Goal: Task Accomplishment & Management: Use online tool/utility

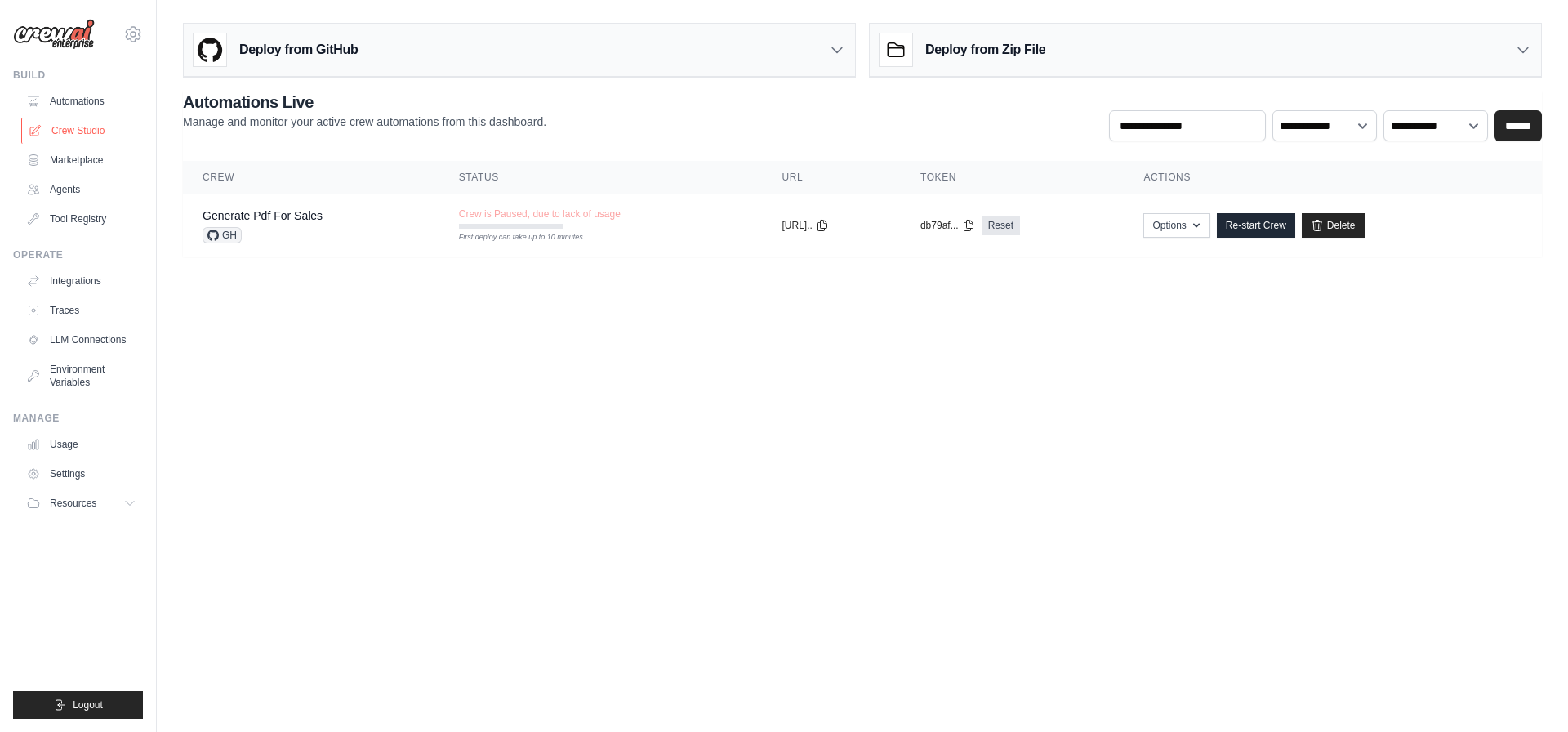
click at [72, 131] on link "Crew Studio" at bounding box center [83, 131] width 123 height 26
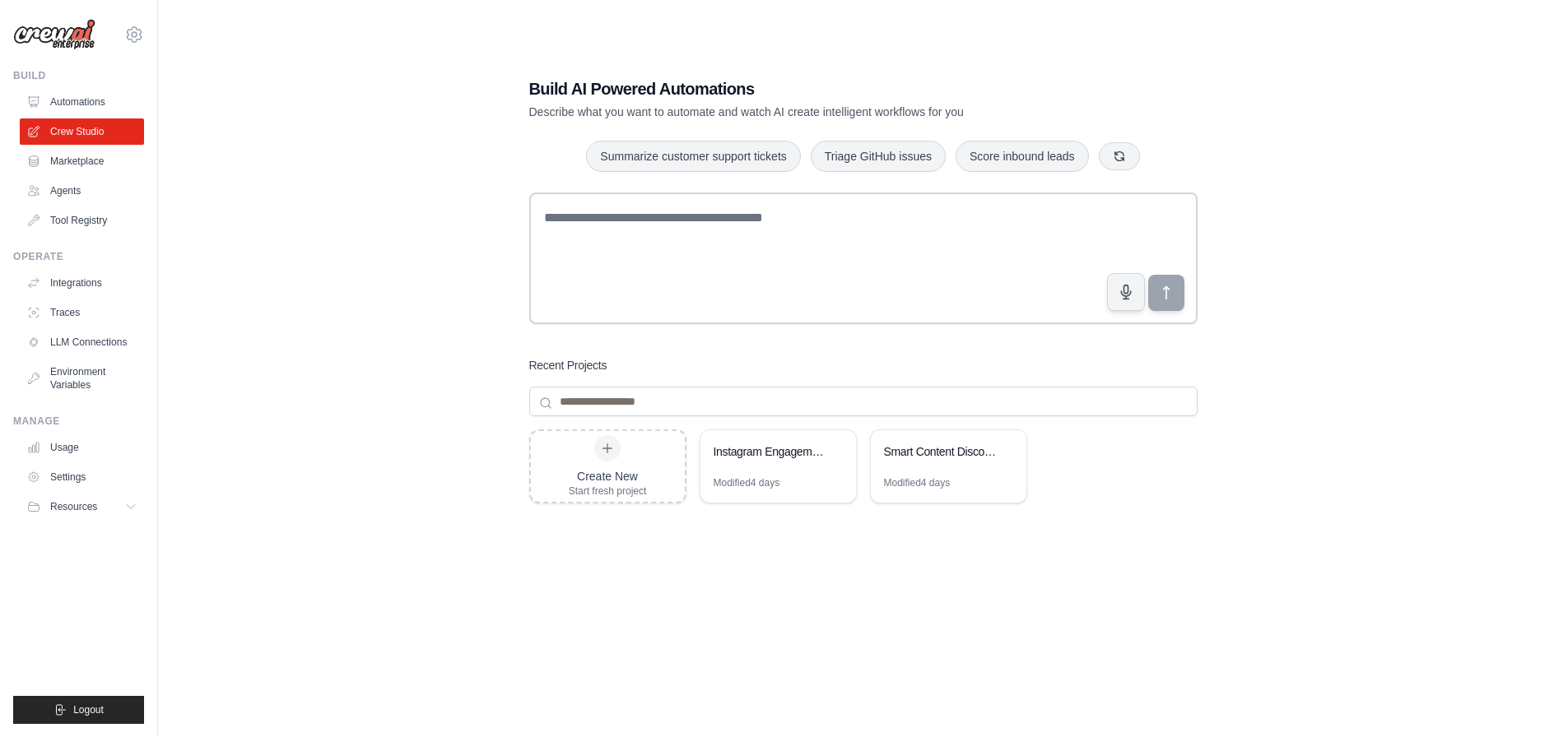
click at [811, 564] on div "Create New Start fresh project Instagram Engagement Analyzer Modified 4 days Sm…" at bounding box center [863, 560] width 669 height 263
click at [789, 476] on div "Modified 4 days" at bounding box center [779, 489] width 156 height 26
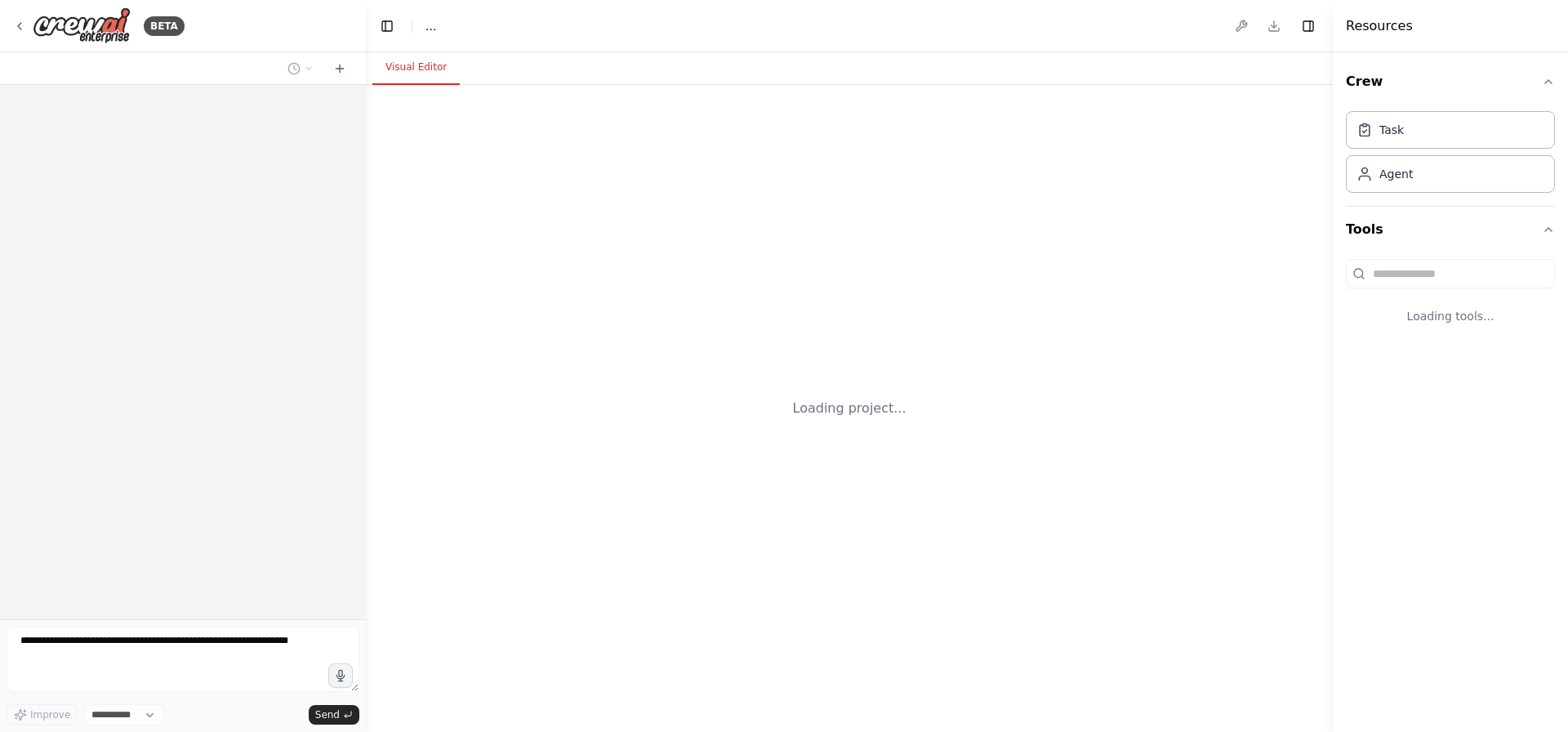
select select "****"
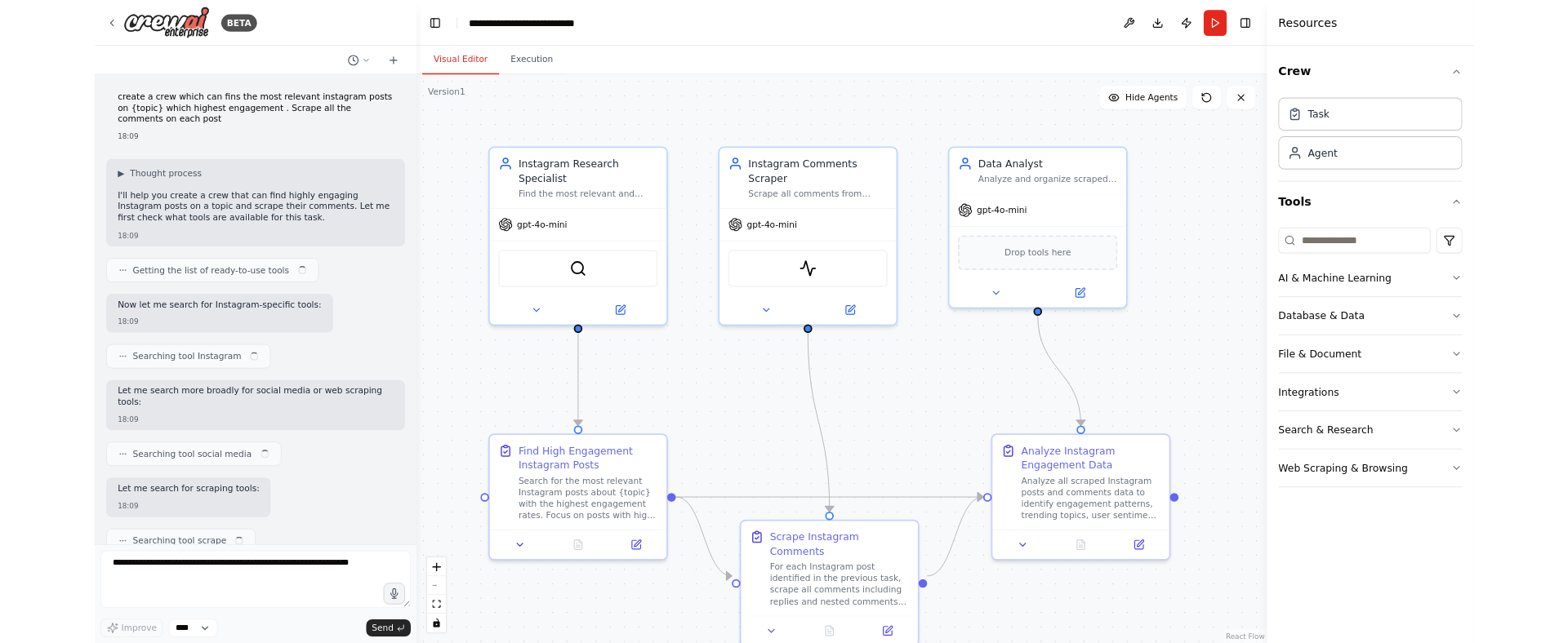
scroll to position [1214, 0]
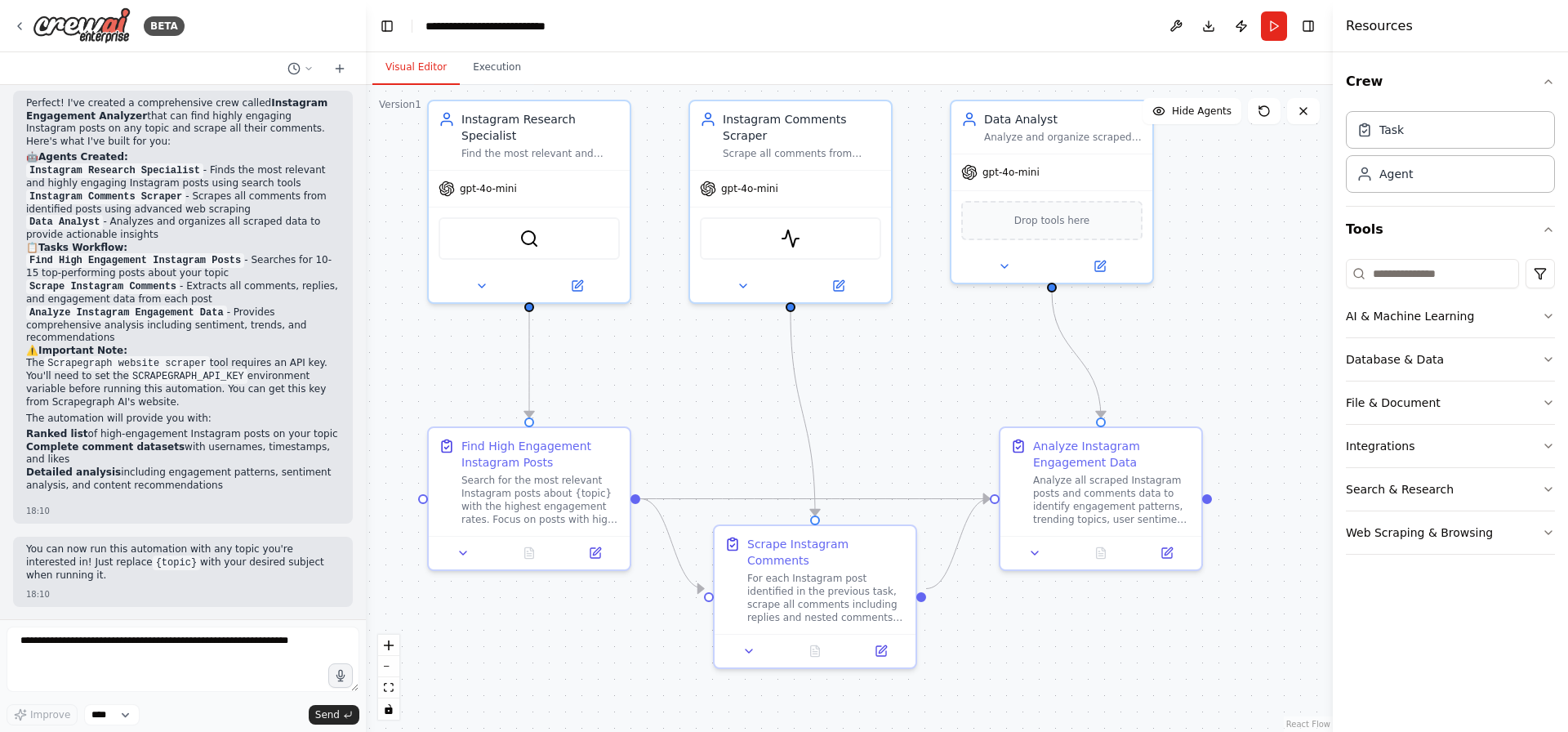
drag, startPoint x: 709, startPoint y: 453, endPoint x: 689, endPoint y: 386, distance: 69.9
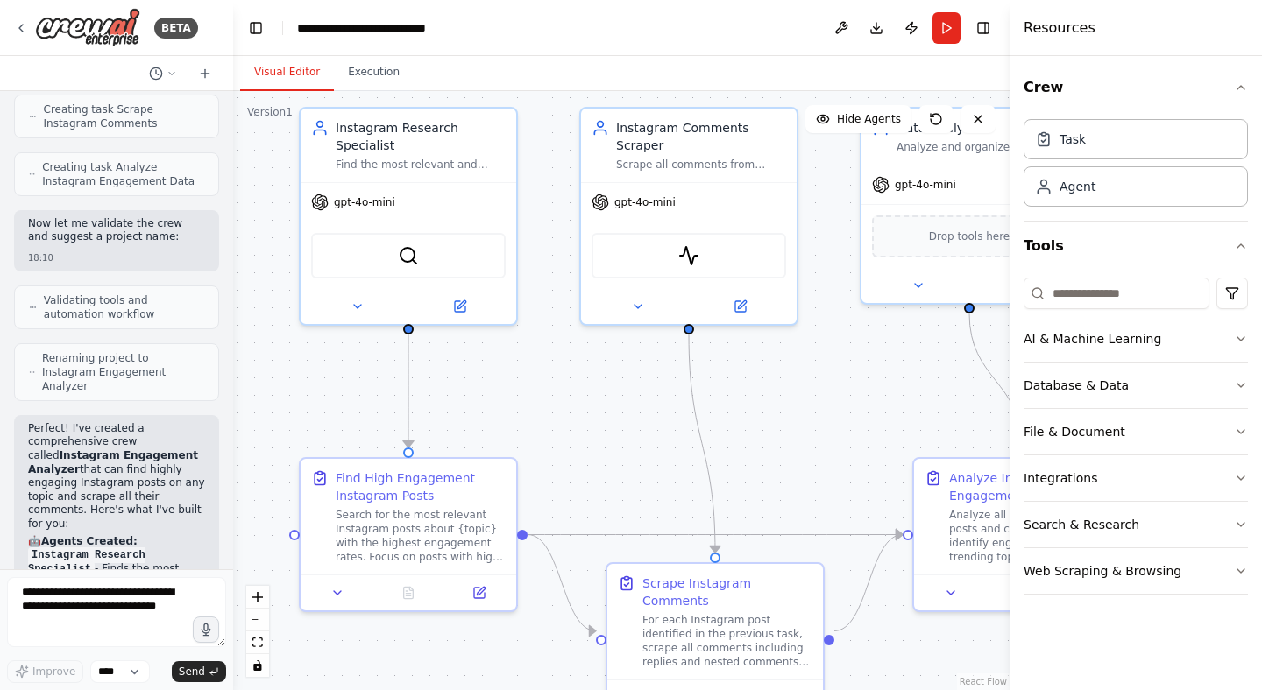
scroll to position [1621, 0]
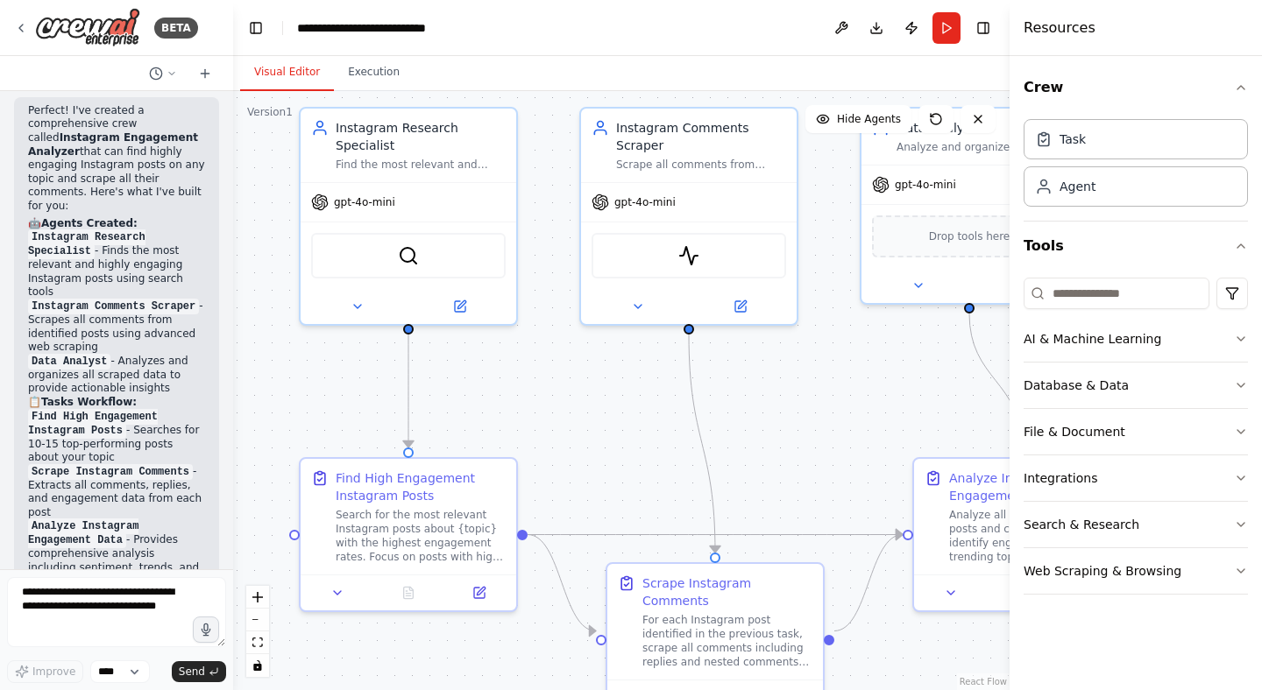
drag, startPoint x: 387, startPoint y: 520, endPoint x: 65, endPoint y: 429, distance: 334.9
click at [65, 429] on div "BETA create a crew which can fins the most relevant instagram posts on {topic} …" at bounding box center [116, 345] width 233 height 690
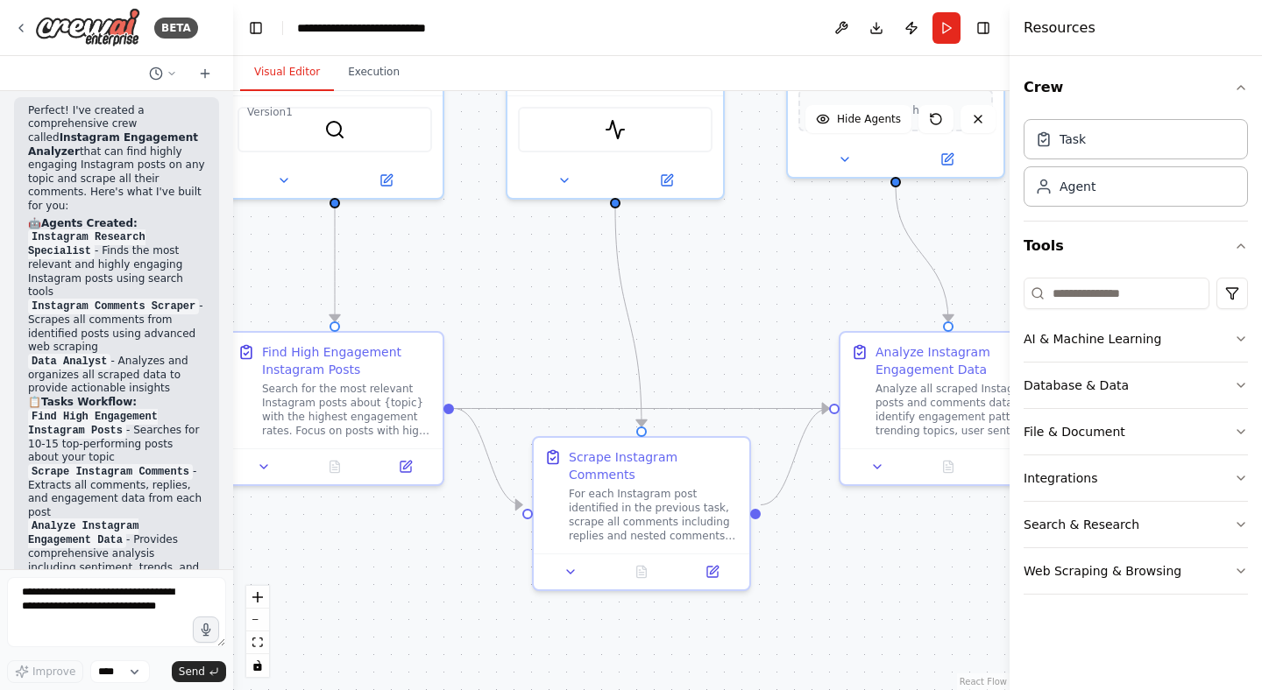
drag, startPoint x: 532, startPoint y: 379, endPoint x: 459, endPoint y: 251, distance: 147.2
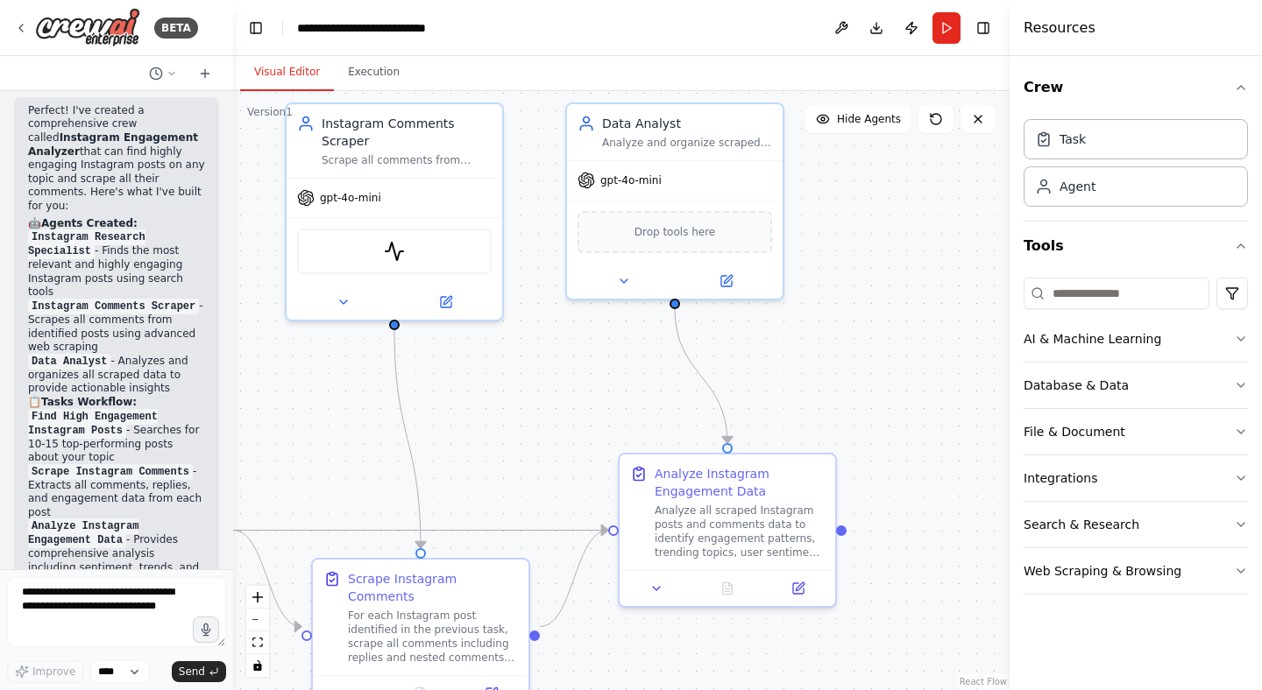
drag, startPoint x: 797, startPoint y: 272, endPoint x: 577, endPoint y: 395, distance: 253.0
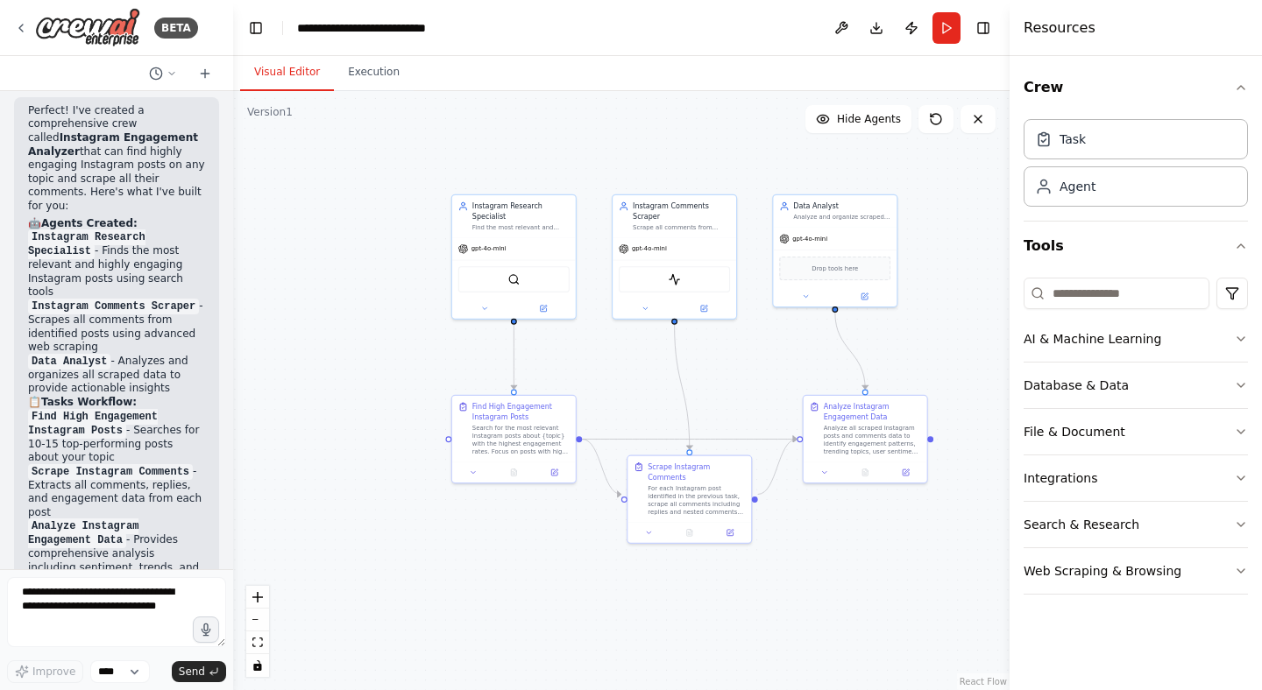
drag, startPoint x: 429, startPoint y: 167, endPoint x: 534, endPoint y: 173, distance: 104.4
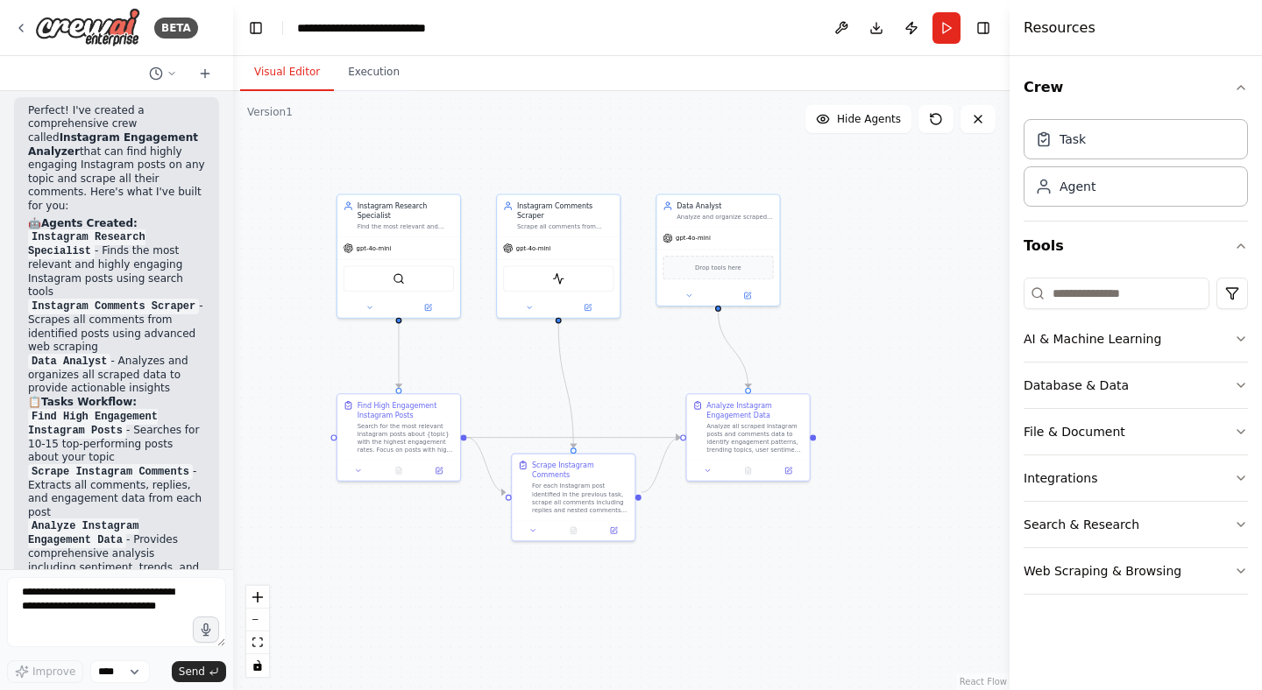
drag, startPoint x: 616, startPoint y: 138, endPoint x: 500, endPoint y: 138, distance: 115.7
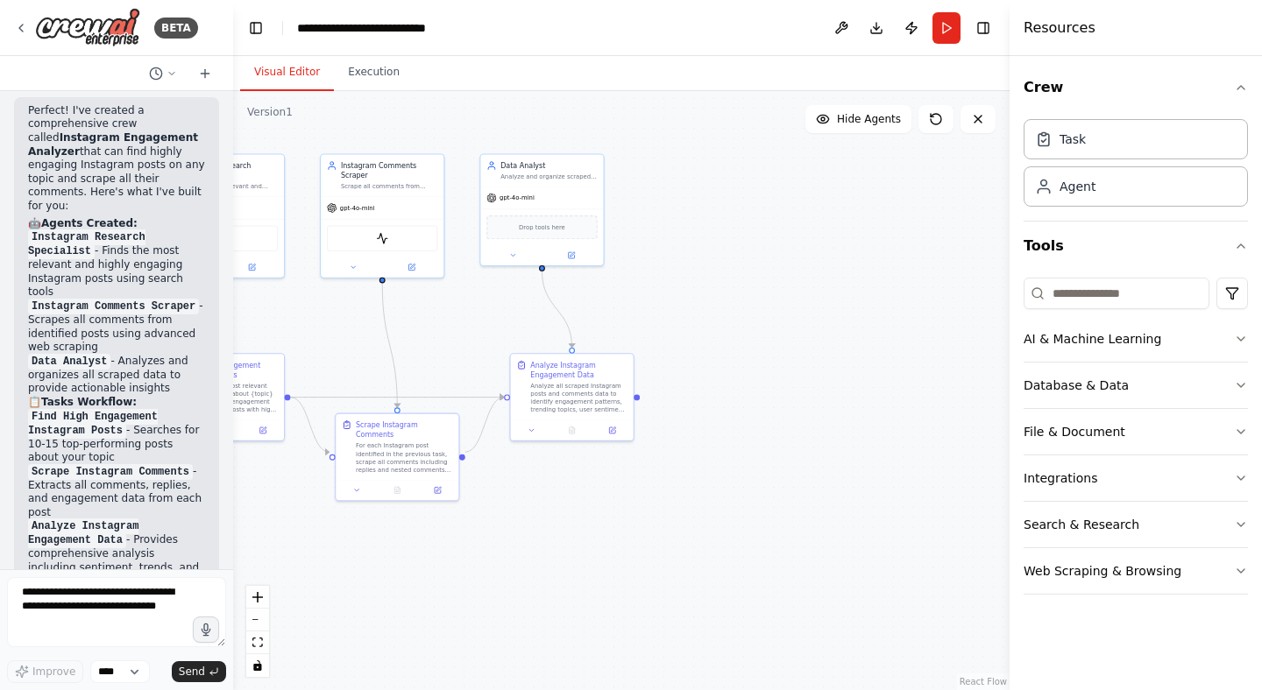
drag, startPoint x: 712, startPoint y: 160, endPoint x: 535, endPoint y: 120, distance: 180.7
